Goal: Information Seeking & Learning: Learn about a topic

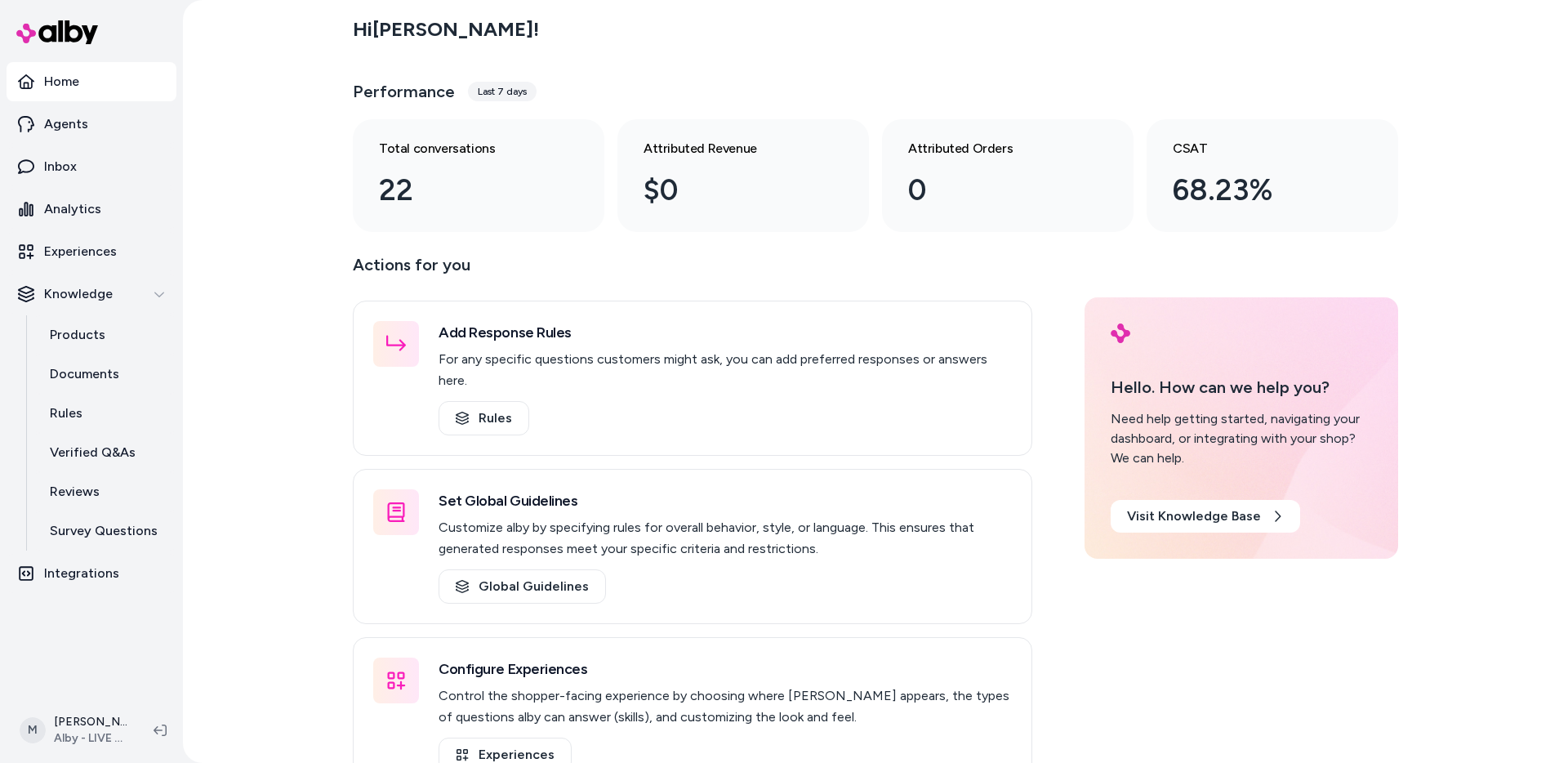
click at [270, 187] on div "Hi [PERSON_NAME] ! Performance Last 7 days Total conversations 22 Attributed Re…" at bounding box center [875, 381] width 1385 height 763
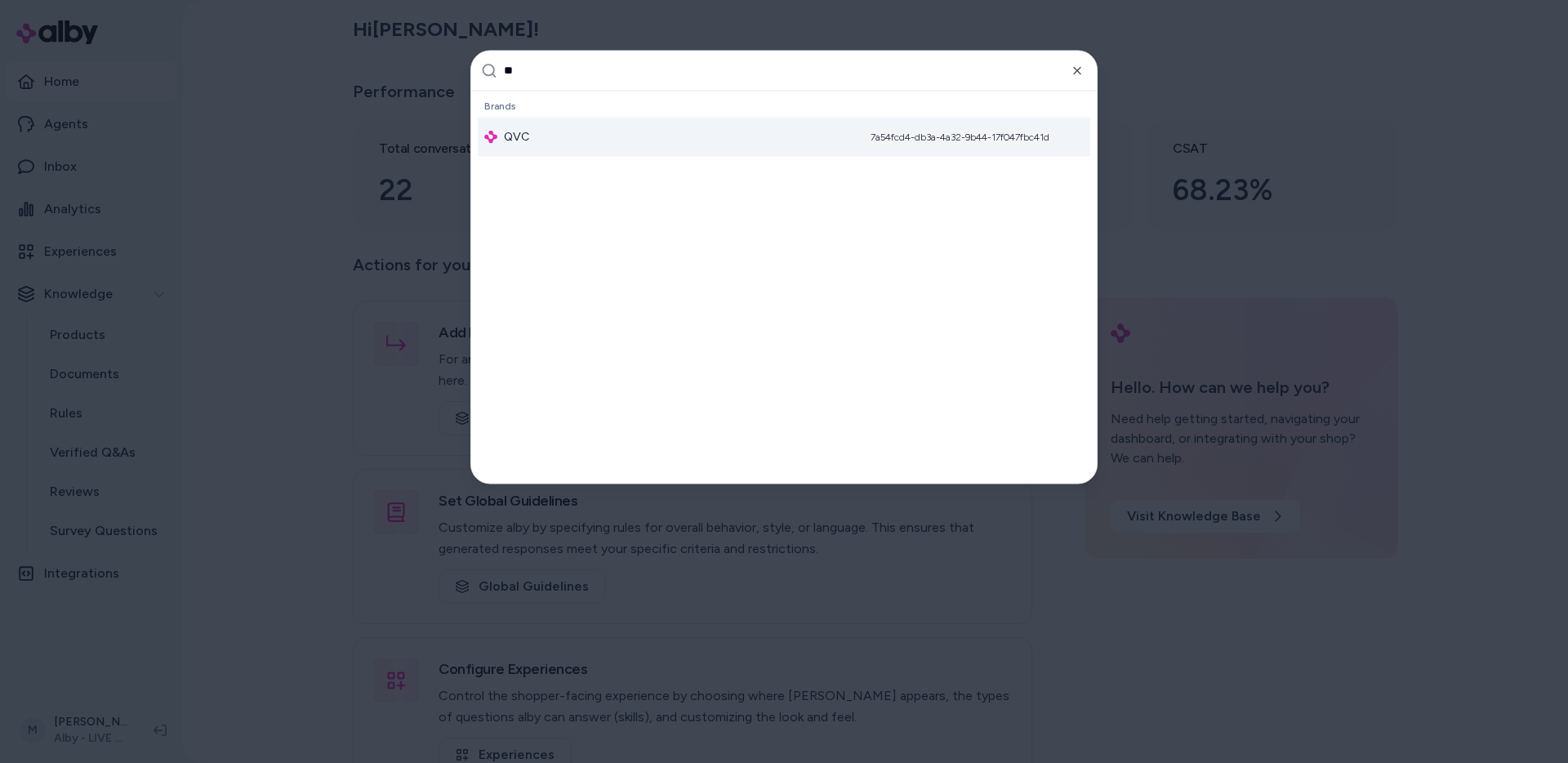
type input "**"
click at [522, 137] on span "QVC" at bounding box center [516, 137] width 25 height 17
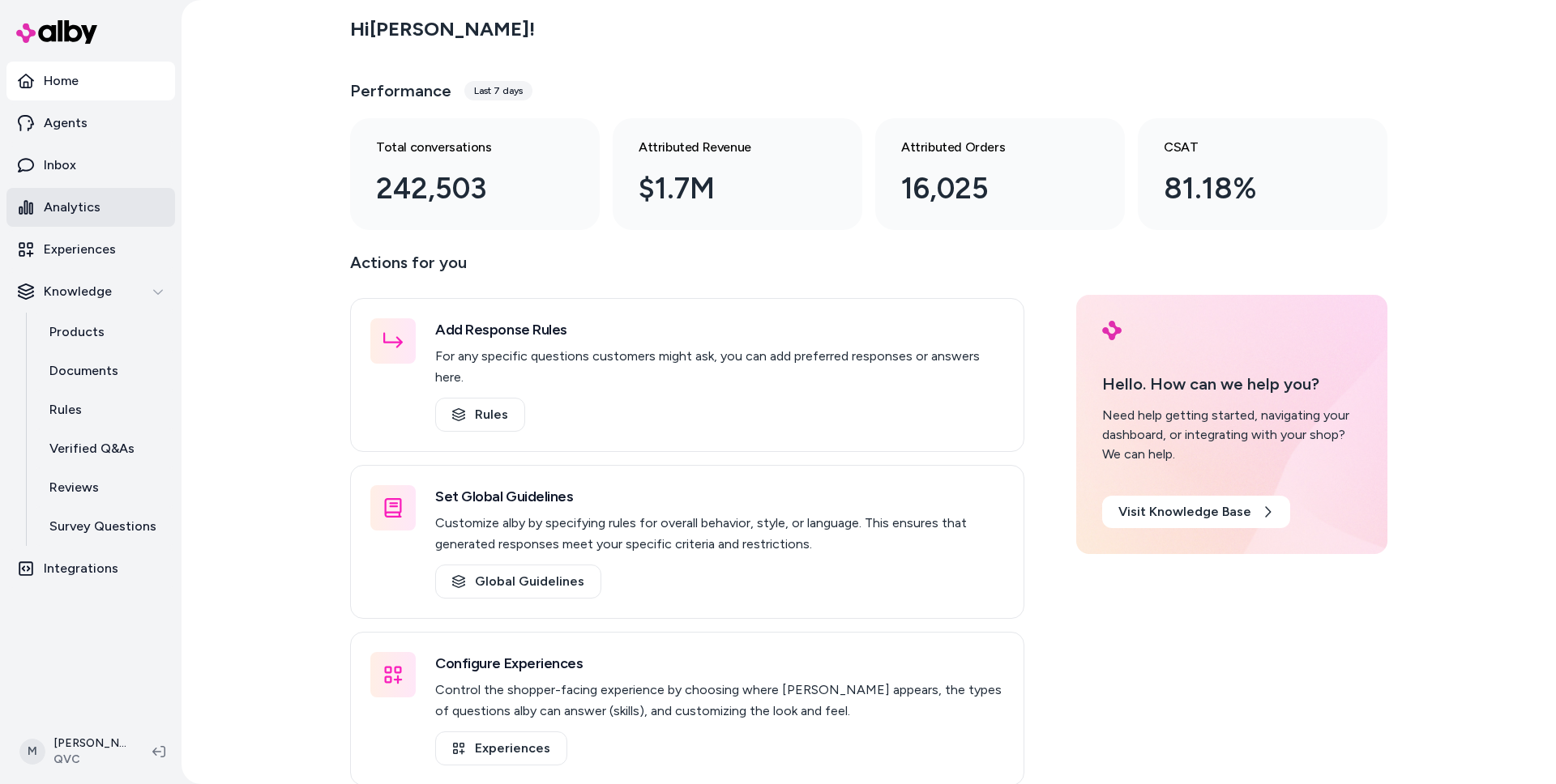
click at [89, 214] on p "Analytics" at bounding box center [72, 207] width 57 height 19
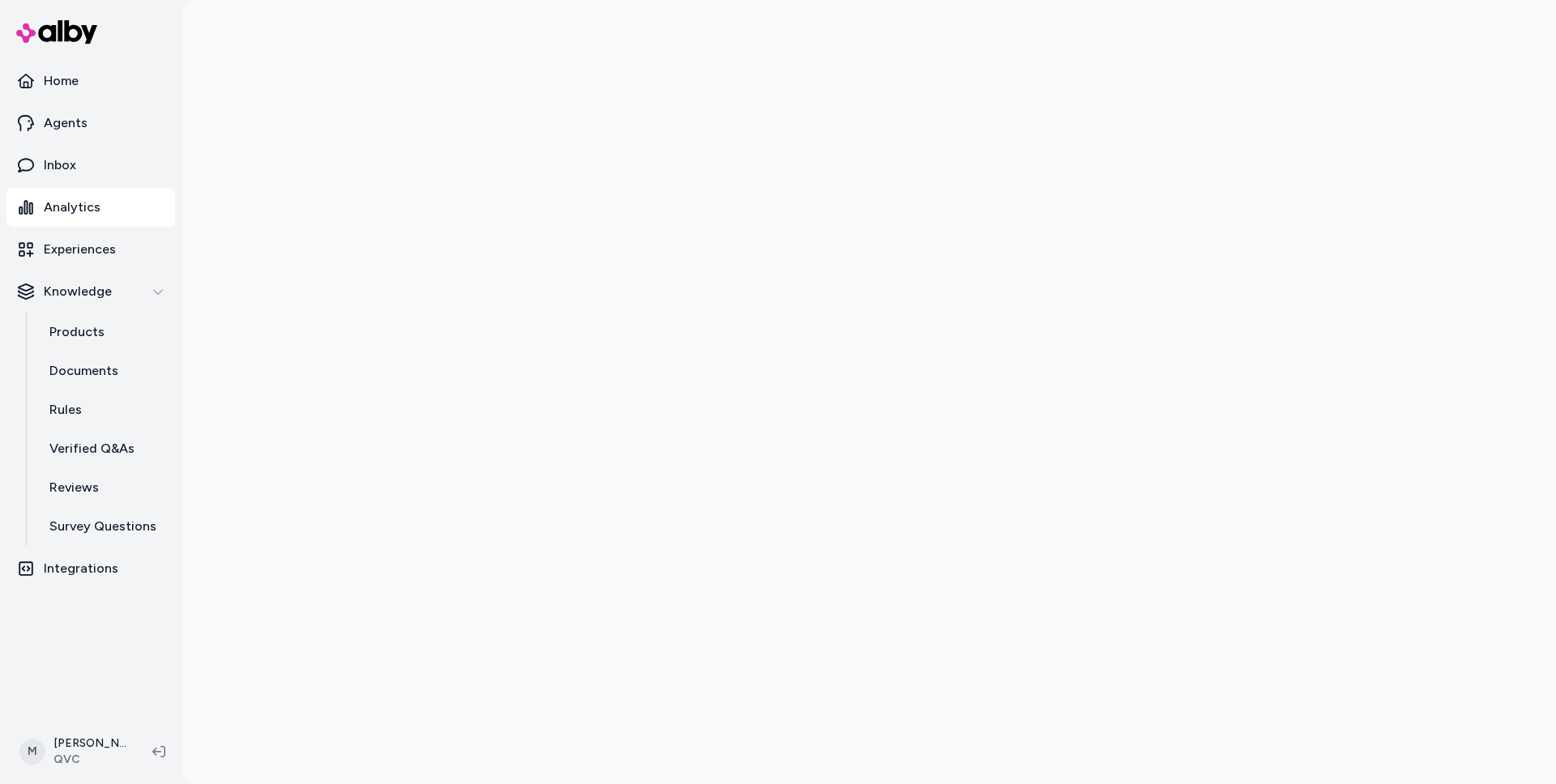
click at [221, 344] on div at bounding box center [869, 392] width 1375 height 784
click at [68, 173] on p "Inbox" at bounding box center [59, 165] width 32 height 19
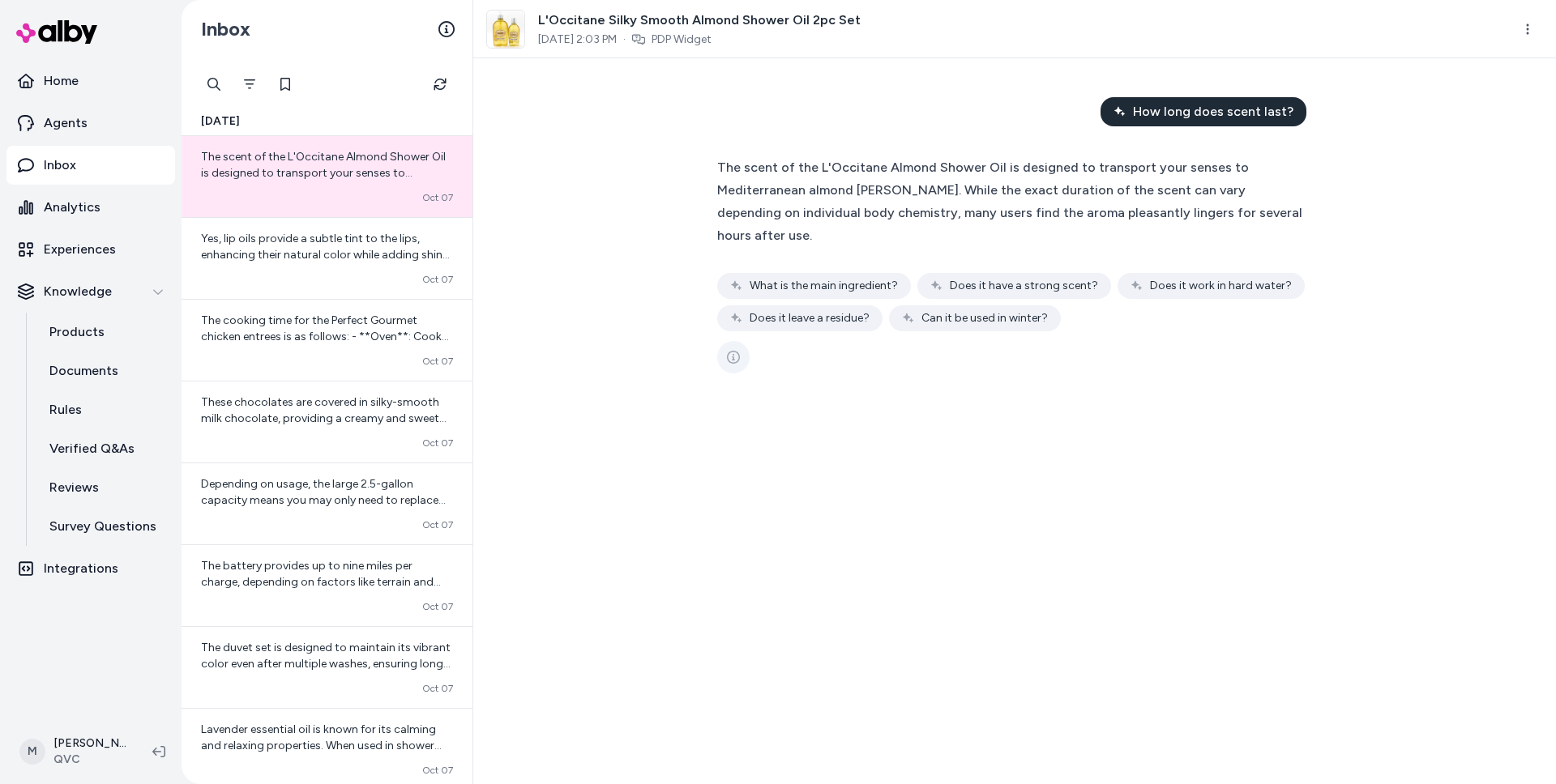
click at [737, 350] on icon "See more" at bounding box center [733, 357] width 13 height 13
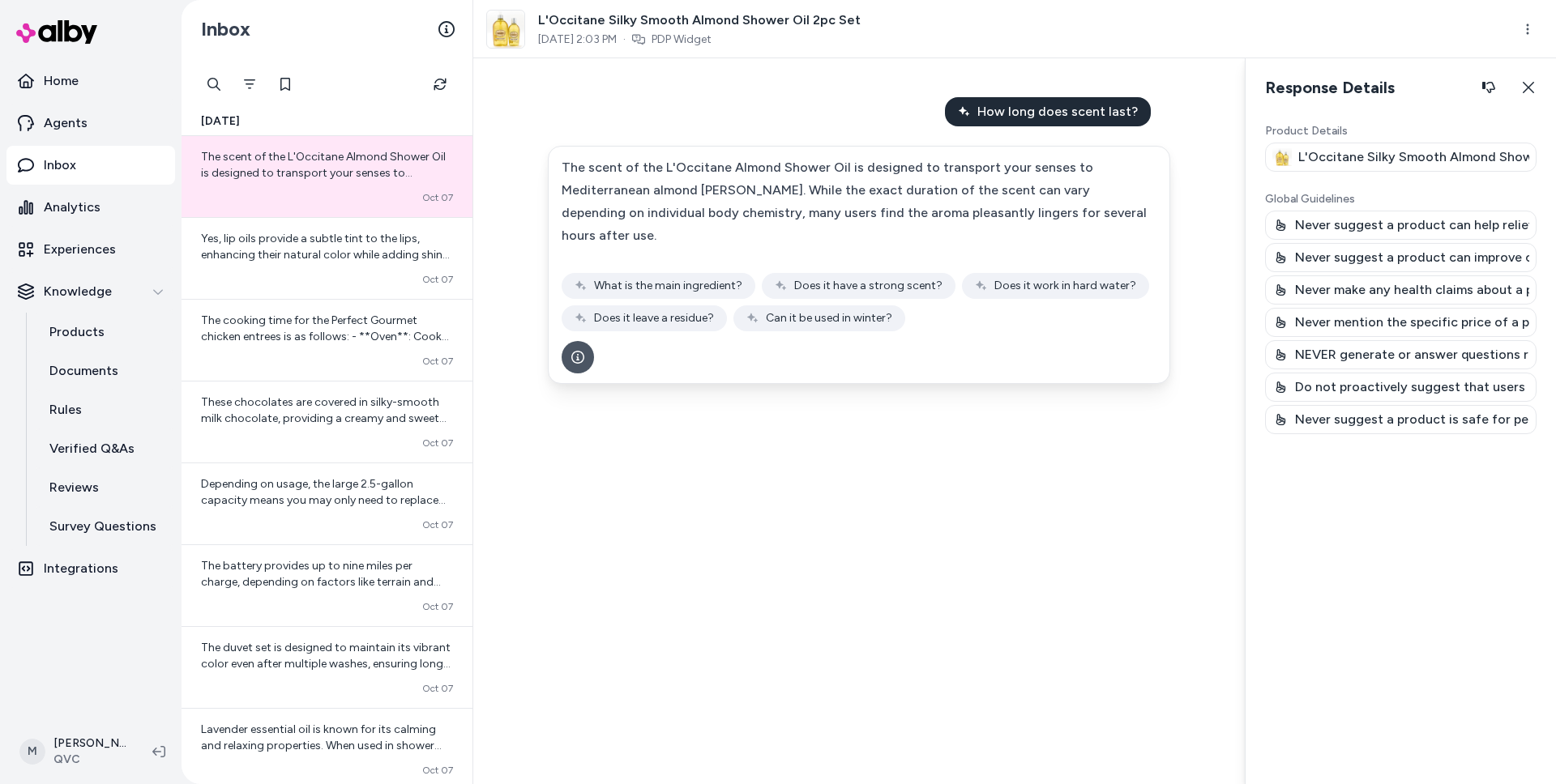
click at [1141, 232] on div "The scent of the L'Occitane Almond Shower Oil is designed to transport your sen…" at bounding box center [859, 243] width 595 height 175
click at [1331, 159] on p "L'Occitane Silky Smooth Almond Shower Oil 2pc Set" at bounding box center [1413, 156] width 231 height 19
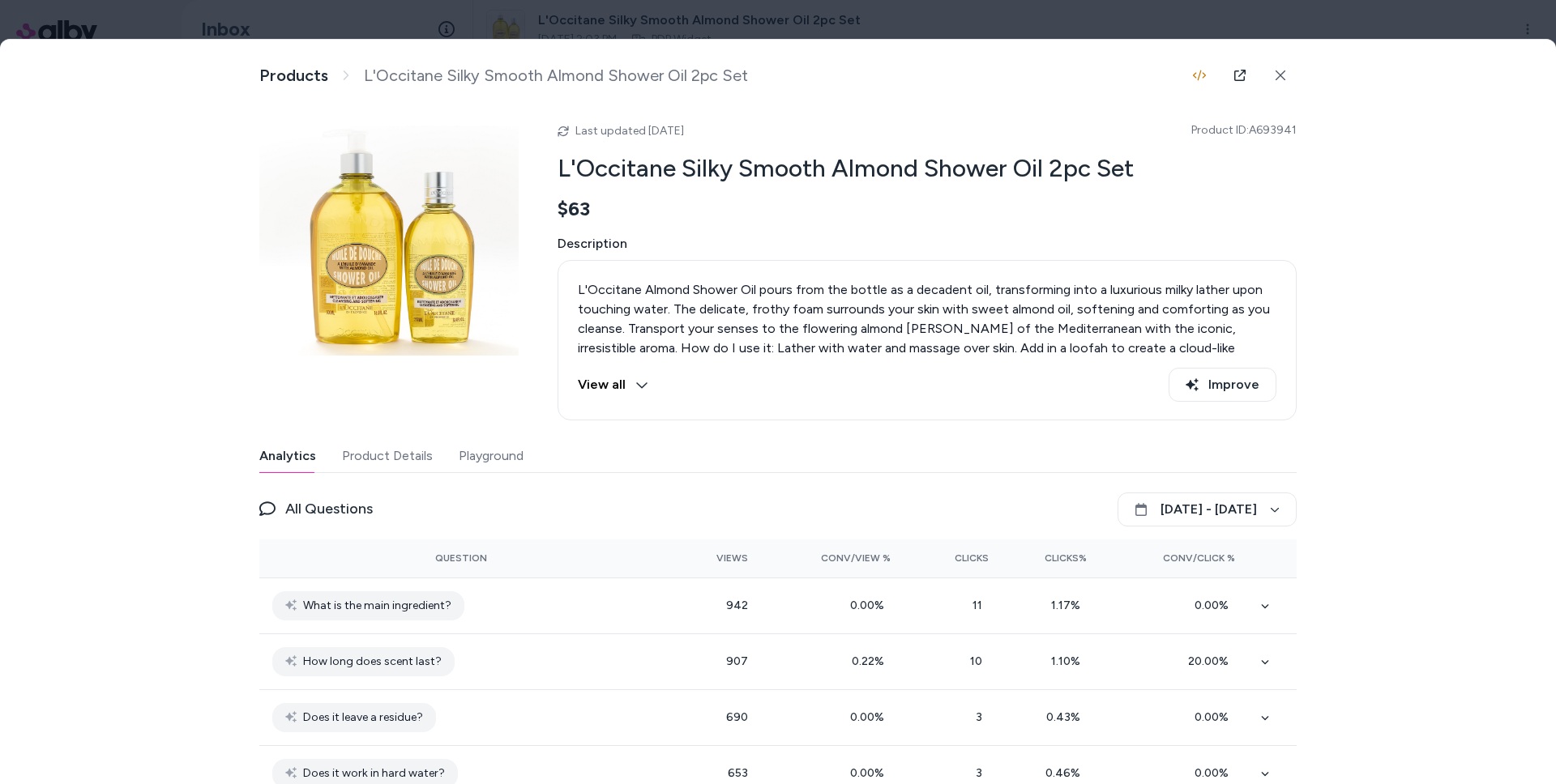
click at [408, 461] on button "Product Details" at bounding box center [387, 456] width 91 height 32
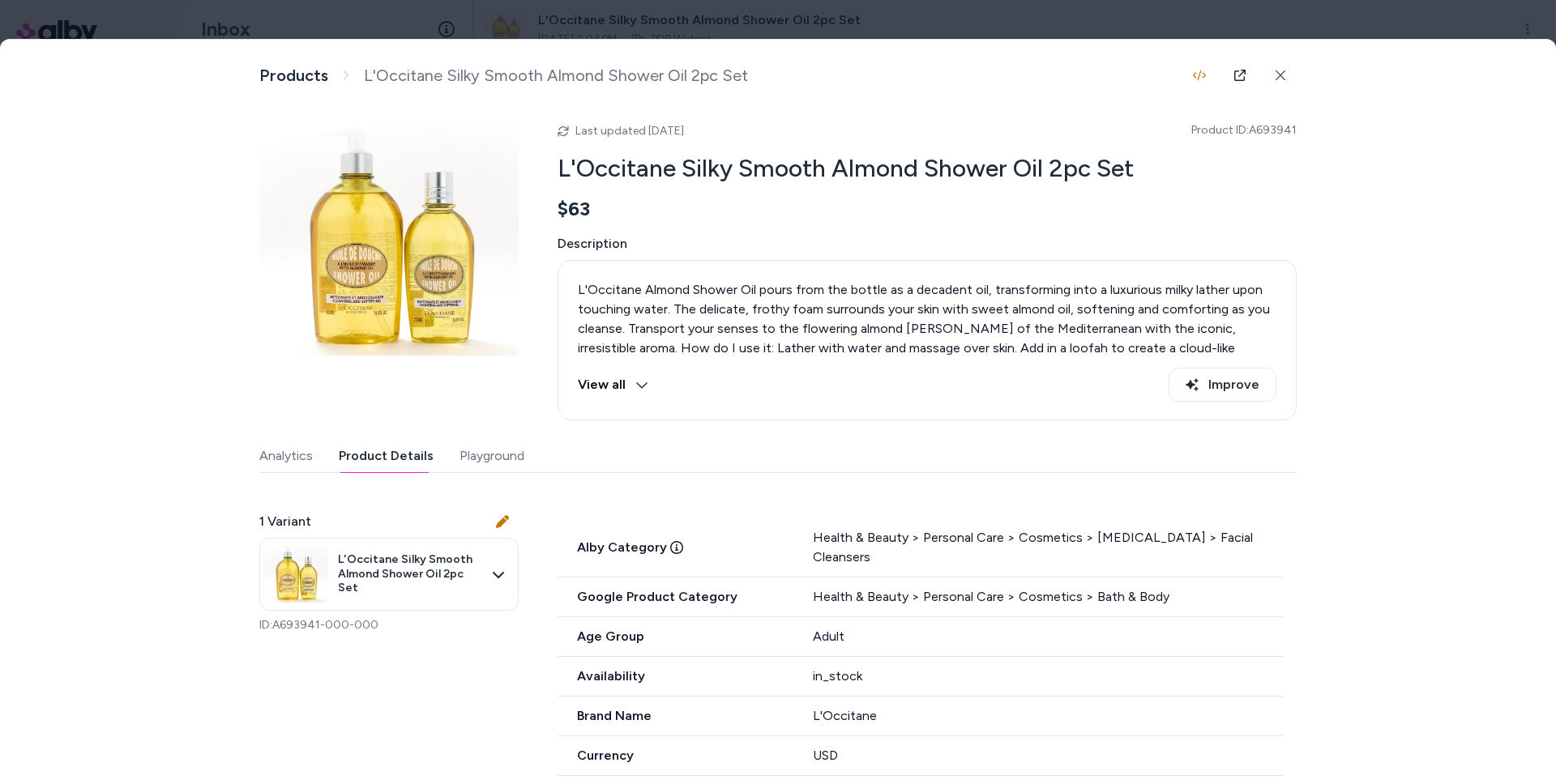
click at [491, 460] on button "Playground" at bounding box center [492, 456] width 65 height 32
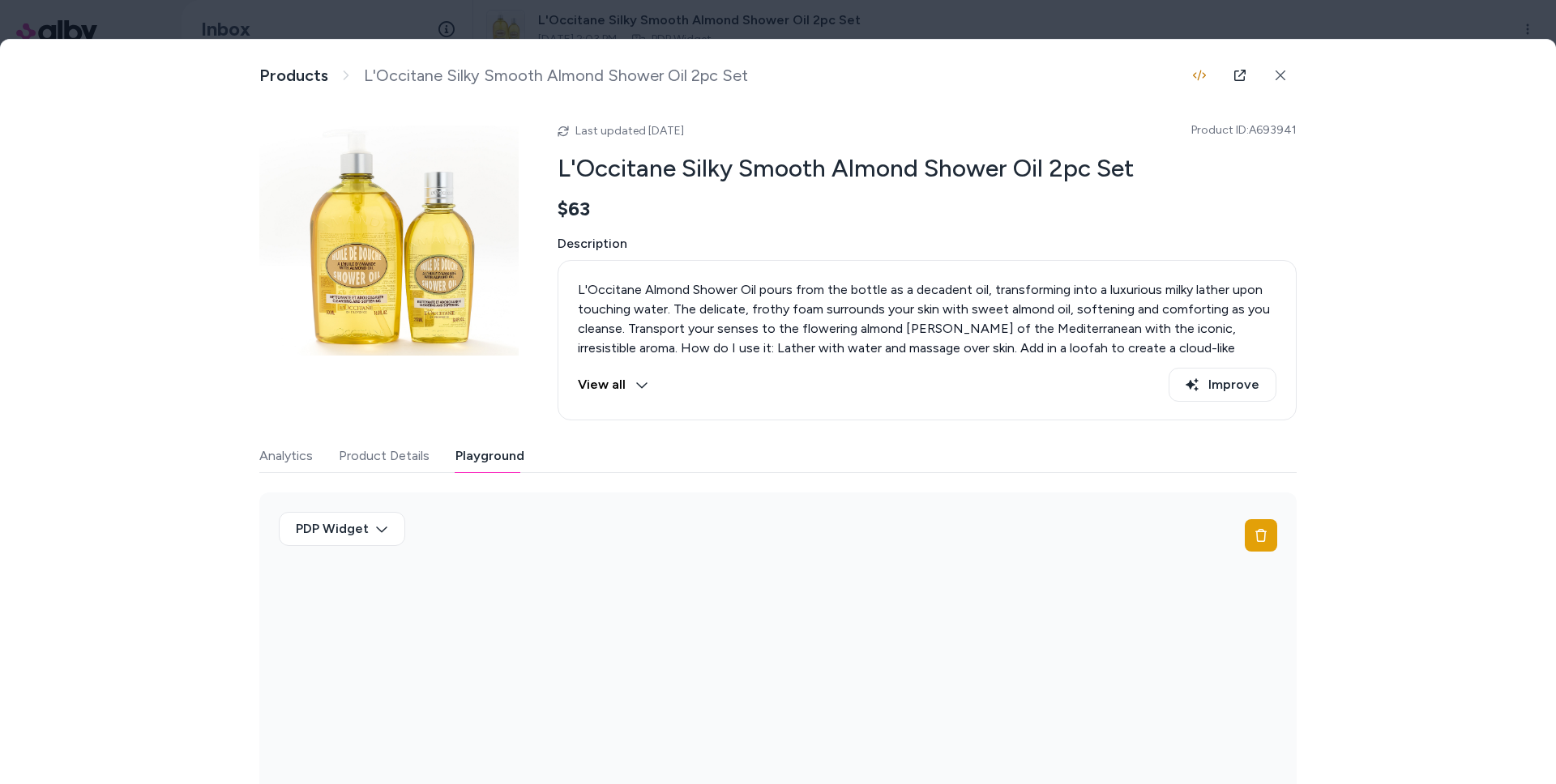
click at [401, 463] on button "Product Details" at bounding box center [384, 456] width 91 height 32
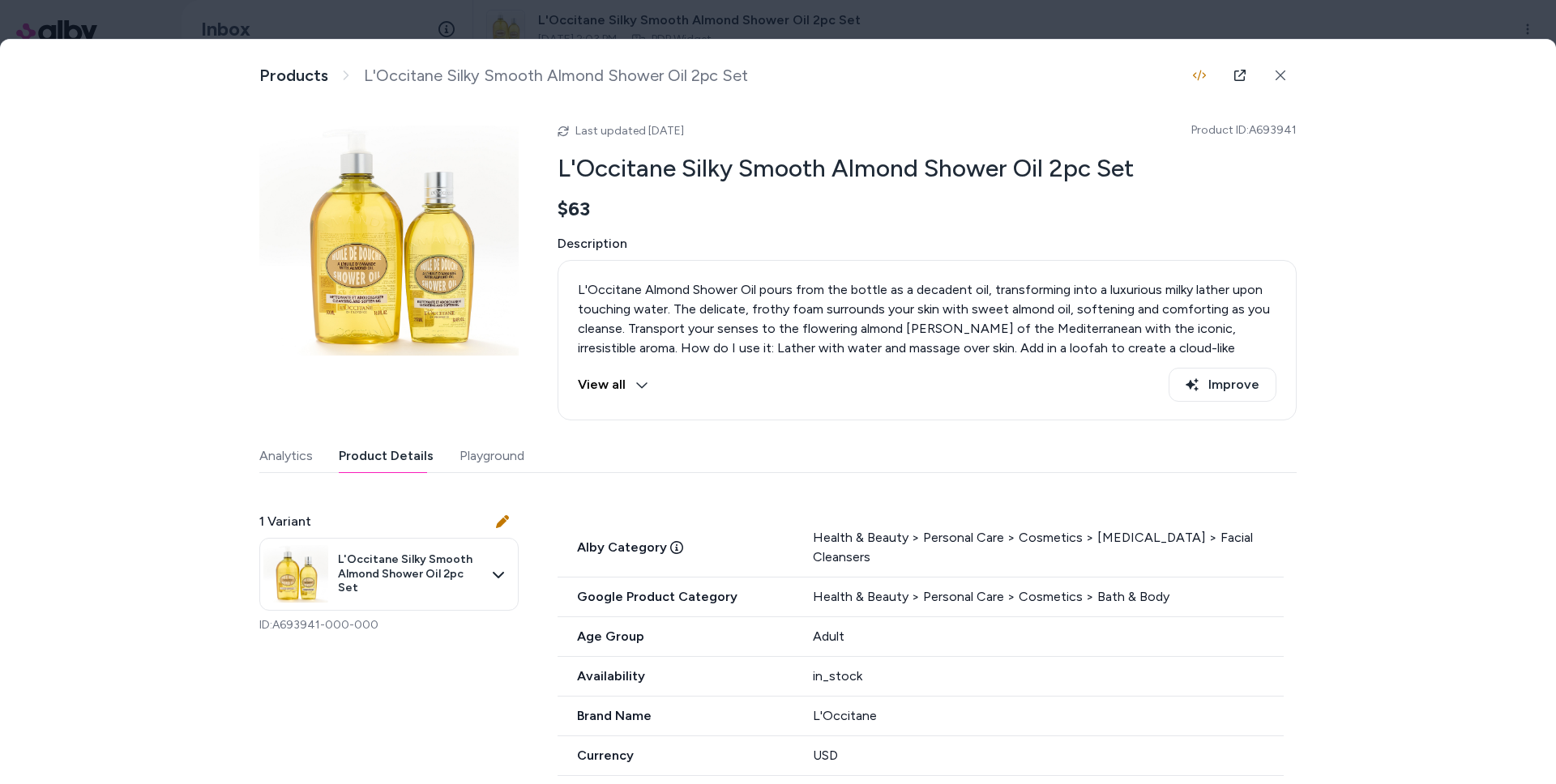
click at [315, 460] on div "Analytics Product Details Playground" at bounding box center [777, 456] width 1037 height 33
click at [1275, 81] on icon at bounding box center [1280, 75] width 11 height 11
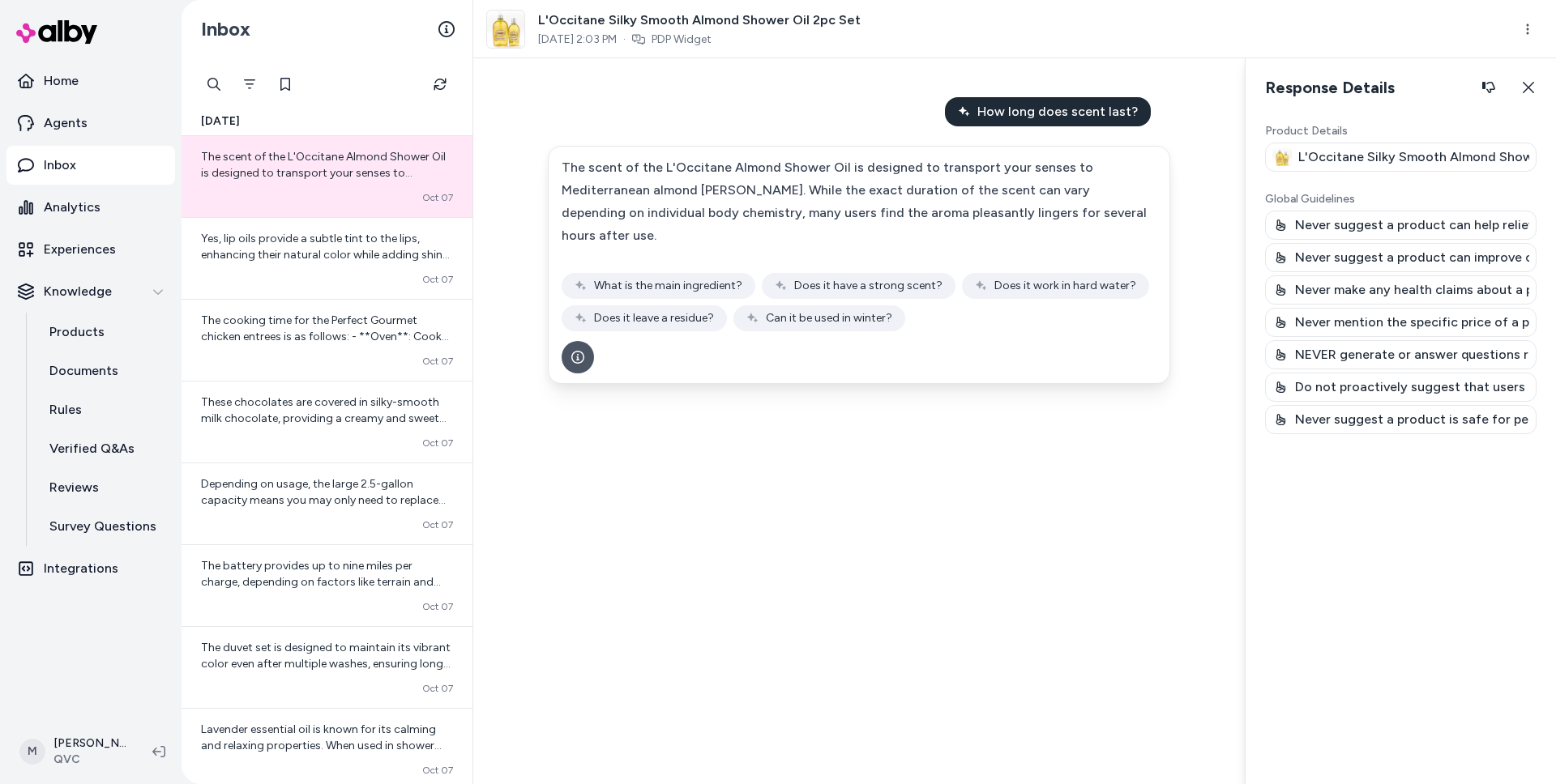
click at [1323, 228] on p "Never suggest a product can help relieve, cure, treat, reverse, remedy, or prev…" at bounding box center [1412, 224] width 234 height 19
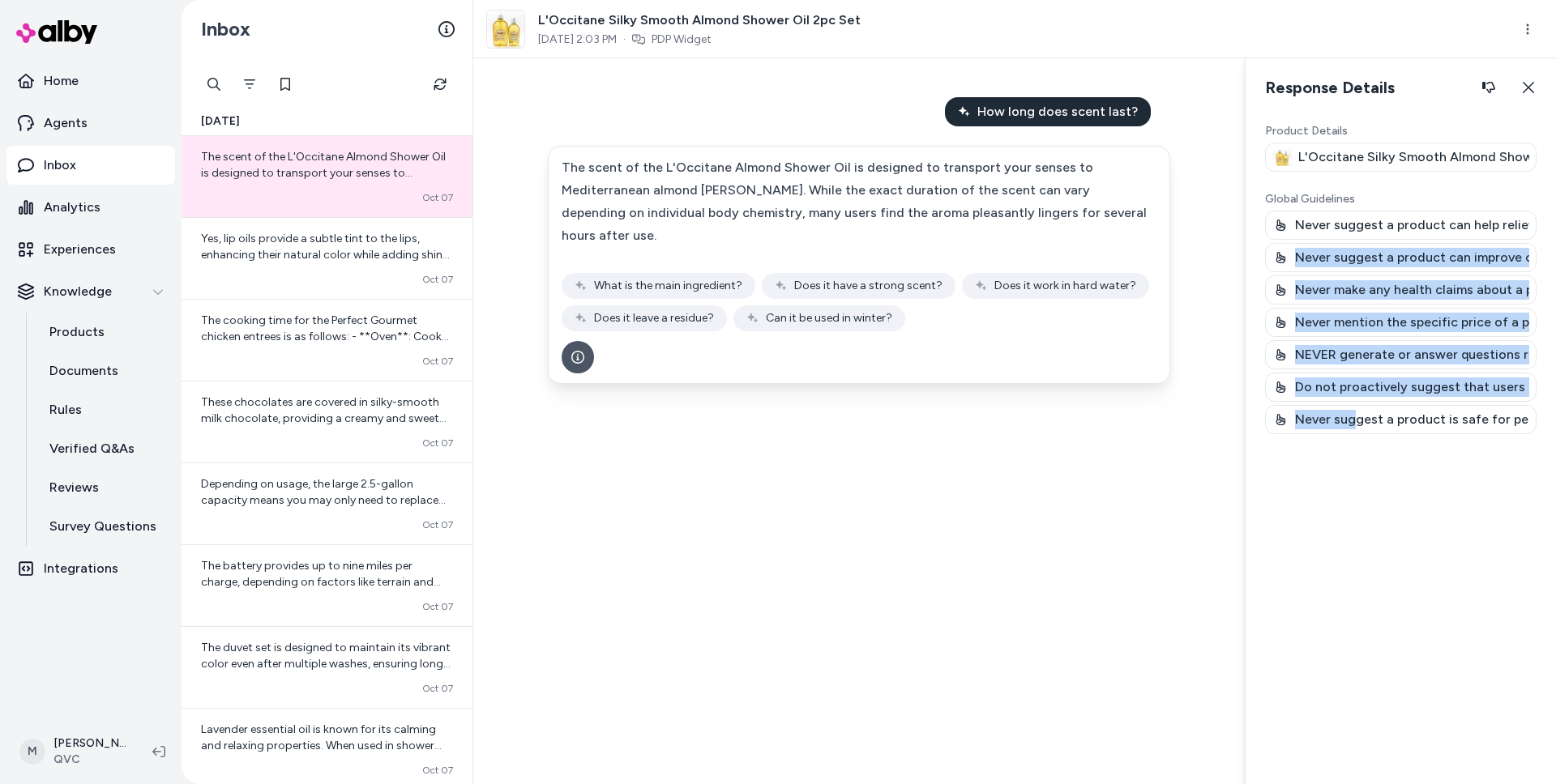
drag, startPoint x: 1324, startPoint y: 256, endPoint x: 1365, endPoint y: 420, distance: 169.0
click at [1357, 413] on div "Never suggest a product can help relieve, cure, treat, reverse, remedy, or prev…" at bounding box center [1400, 322] width 272 height 223
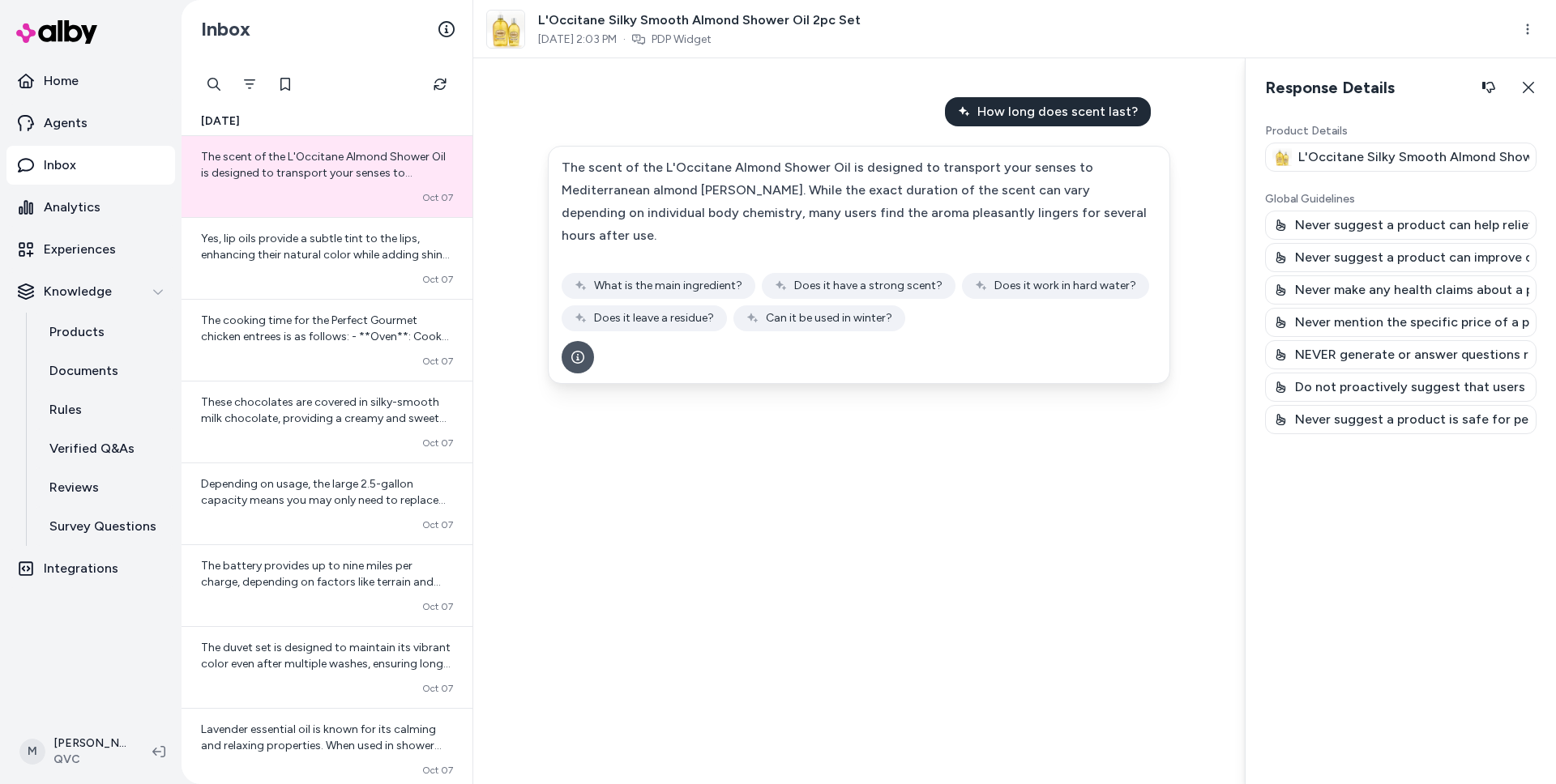
click at [1376, 448] on div "Product Details L'Occitane Silky Smooth Almond Shower Oil 2pc Set Global Guidel…" at bounding box center [1400, 447] width 272 height 648
click at [1524, 26] on html "Home Agents Inbox Analytics Experiences Knowledge Products Documents Rules Veri…" at bounding box center [778, 392] width 1556 height 784
click at [1529, 88] on icon "button" at bounding box center [1529, 87] width 11 height 11
